Goal: Check status

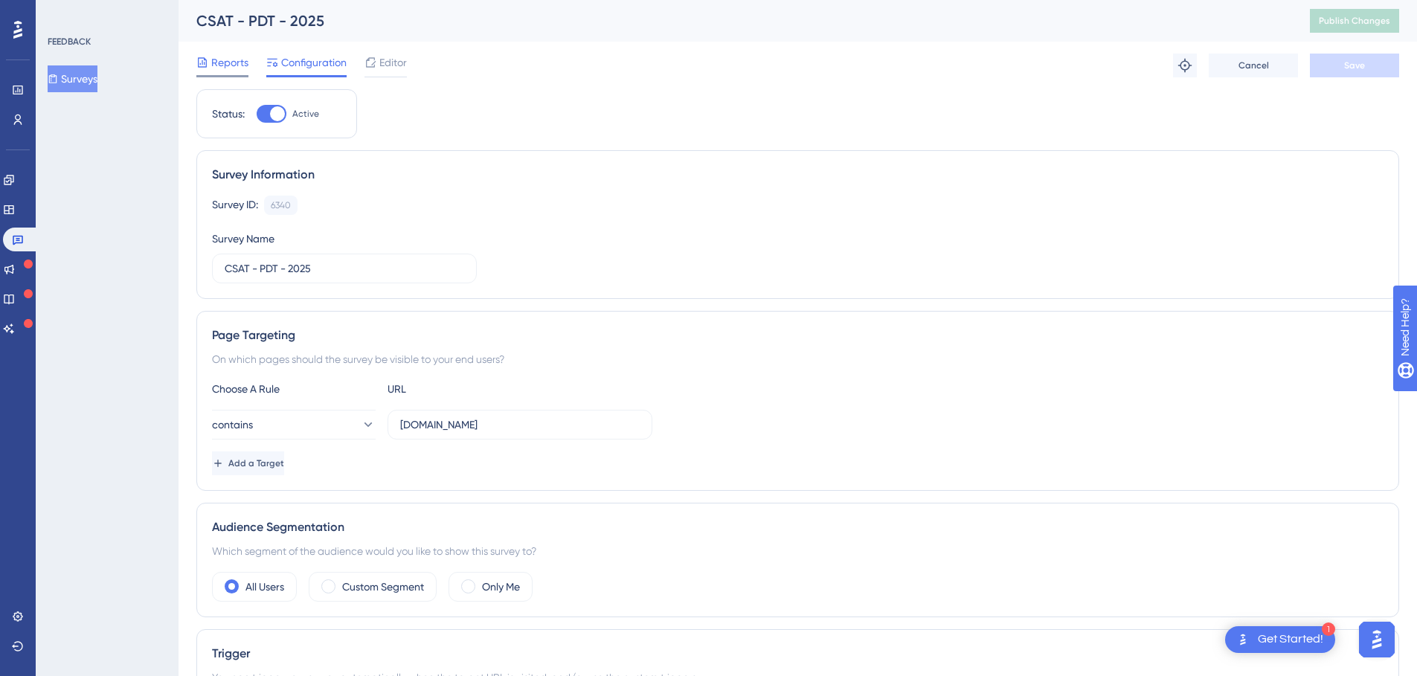
click at [229, 58] on span "Reports" at bounding box center [229, 63] width 37 height 18
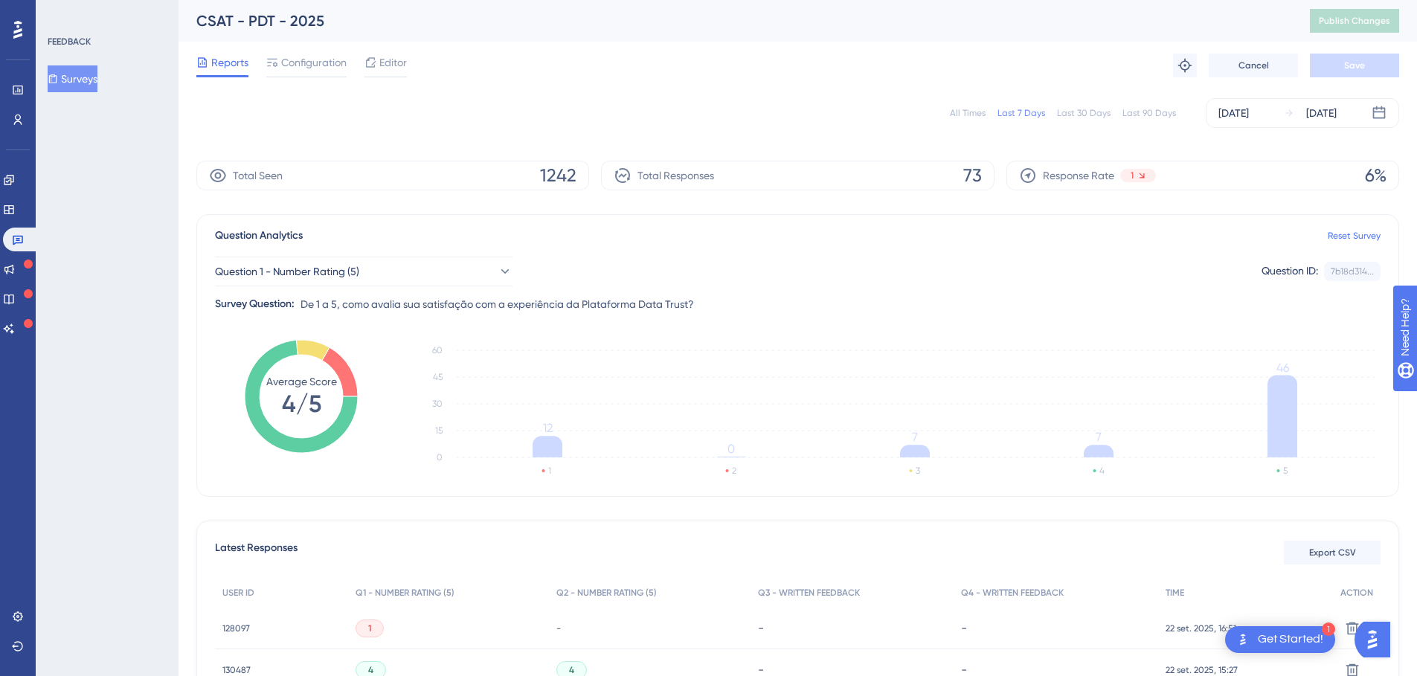
click at [985, 114] on div "All Times" at bounding box center [968, 113] width 36 height 12
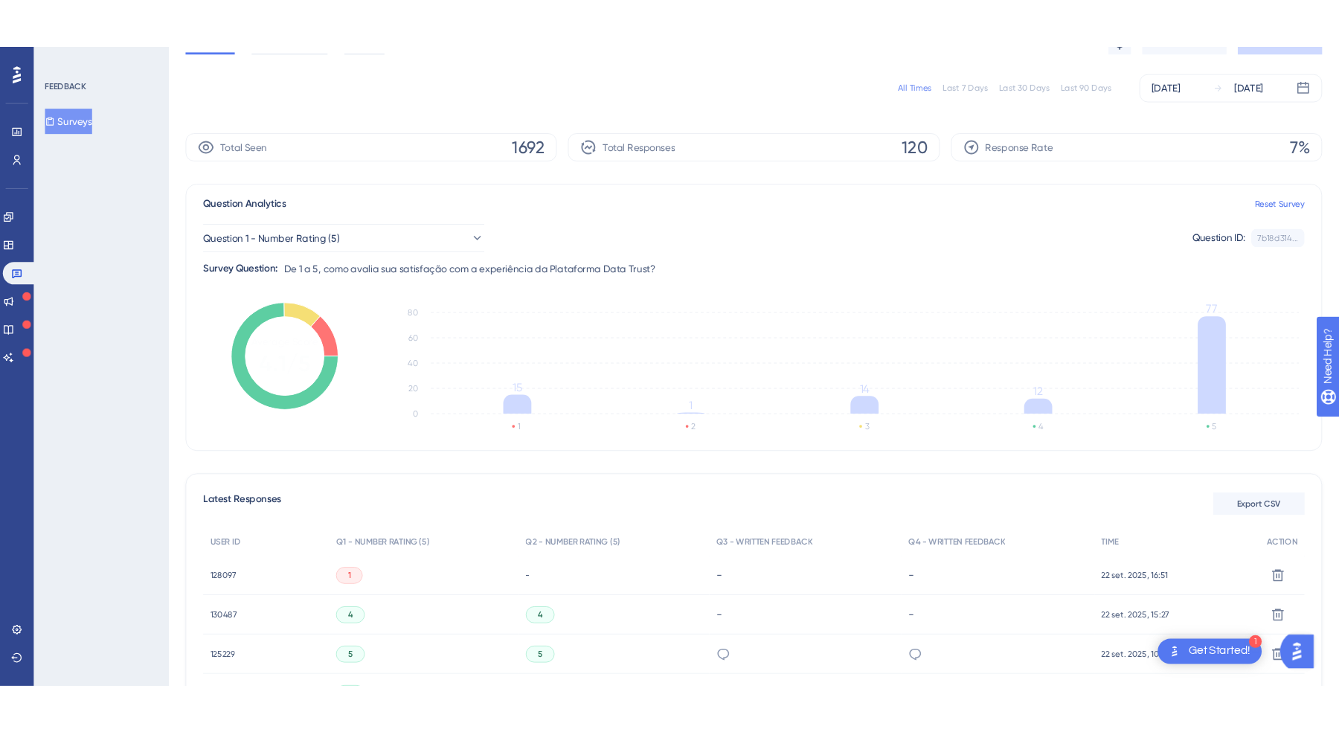
scroll to position [22, 0]
